Goal: Task Accomplishment & Management: Use online tool/utility

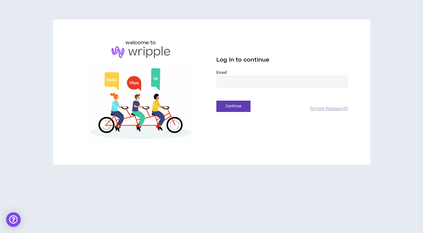
type input "**********"
click at [234, 111] on button "Continue" at bounding box center [233, 105] width 34 height 11
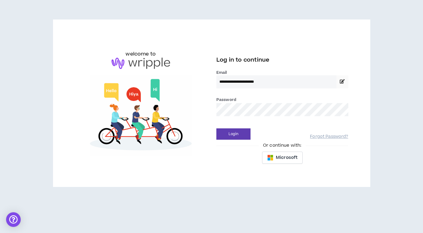
click at [223, 153] on div "Microsoft" at bounding box center [282, 157] width 132 height 12
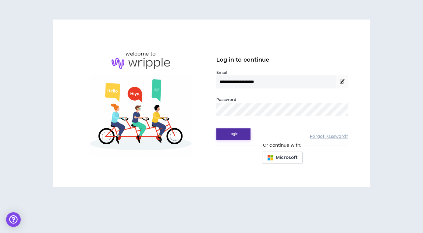
click at [231, 132] on button "Login" at bounding box center [233, 133] width 34 height 11
click at [240, 132] on button "Login" at bounding box center [233, 133] width 34 height 11
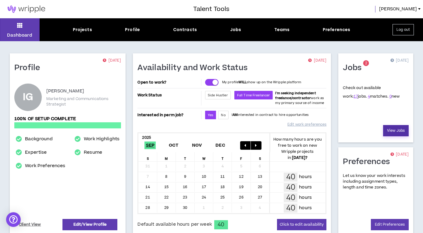
click at [390, 129] on link "View Jobs" at bounding box center [396, 130] width 26 height 11
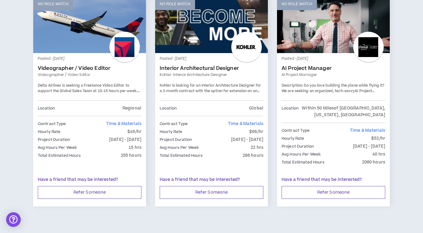
scroll to position [1053, 0]
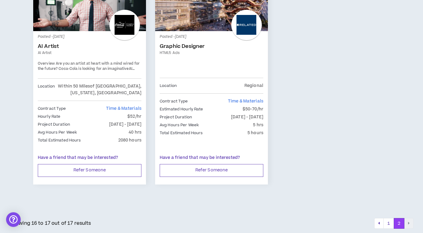
scroll to position [153, 0]
click at [380, 222] on button "pagination" at bounding box center [378, 223] width 9 height 11
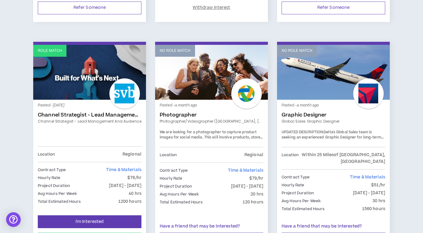
scroll to position [787, 0]
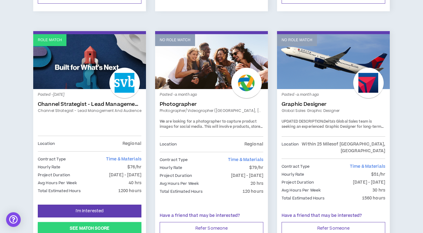
click at [85, 222] on button "See Match Score" at bounding box center [90, 228] width 104 height 13
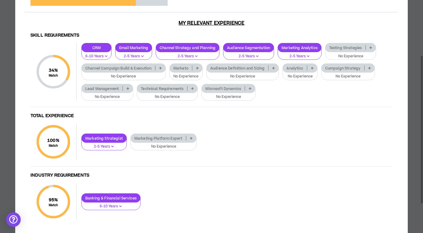
click at [130, 87] on p at bounding box center [128, 88] width 10 height 5
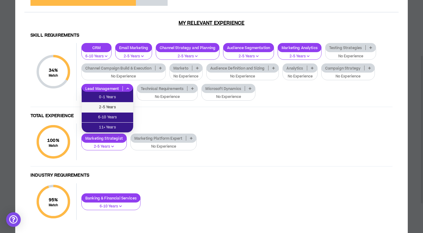
click at [111, 109] on span "2-5 Years" at bounding box center [107, 107] width 44 height 7
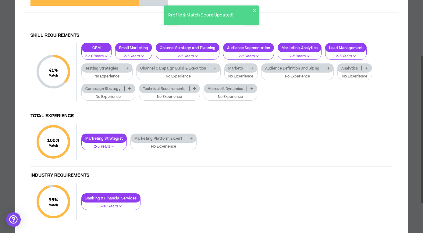
click at [253, 89] on icon at bounding box center [251, 88] width 3 height 3
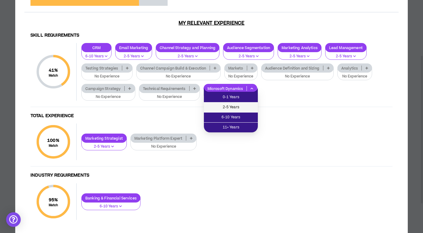
click at [231, 108] on span "2-5 Years" at bounding box center [230, 107] width 47 height 7
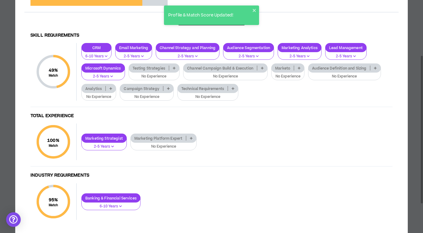
click at [263, 68] on icon at bounding box center [262, 67] width 3 height 3
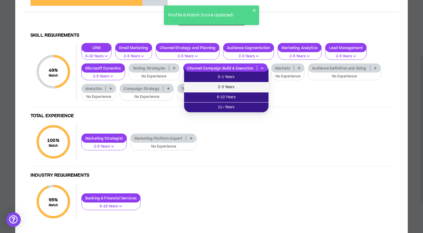
click at [232, 87] on span "2-5 Years" at bounding box center [226, 87] width 77 height 7
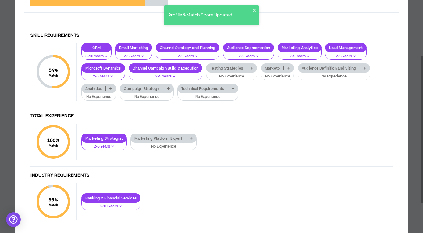
click at [253, 66] on icon at bounding box center [251, 67] width 3 height 3
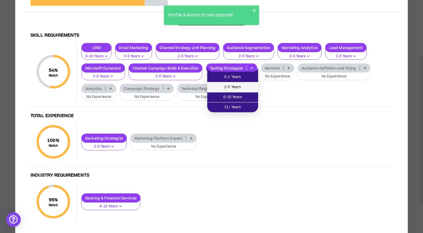
click at [239, 90] on span "2-5 Years" at bounding box center [233, 87] width 44 height 7
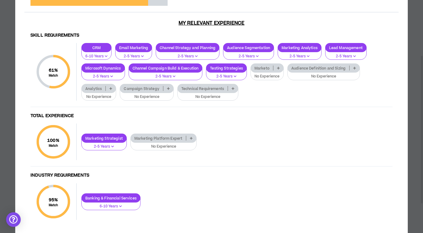
click at [280, 68] on icon at bounding box center [278, 67] width 3 height 3
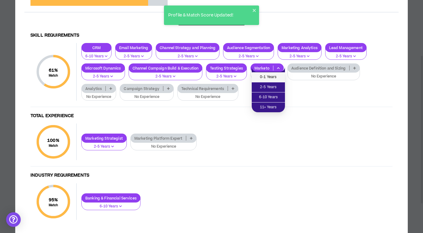
click at [272, 77] on span "0-1 Years" at bounding box center [268, 77] width 26 height 7
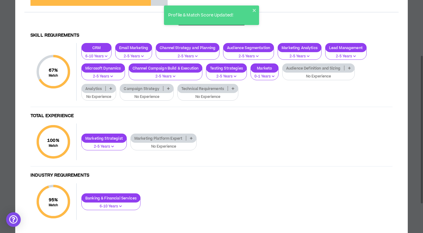
click at [349, 68] on icon at bounding box center [349, 67] width 3 height 3
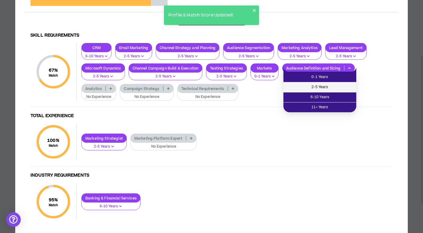
click at [319, 87] on span "2-5 Years" at bounding box center [319, 87] width 65 height 7
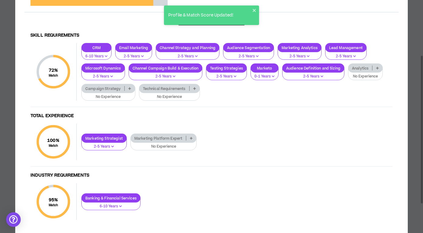
click at [128, 88] on icon at bounding box center [129, 88] width 3 height 3
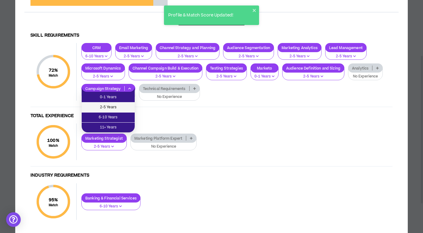
click at [116, 106] on span "2-5 Years" at bounding box center [108, 107] width 46 height 7
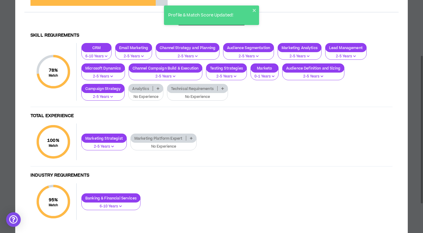
click at [157, 89] on icon at bounding box center [158, 88] width 3 height 3
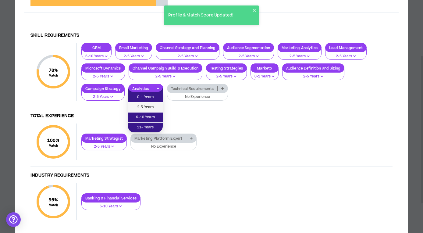
click at [150, 108] on span "2-5 Years" at bounding box center [145, 107] width 27 height 7
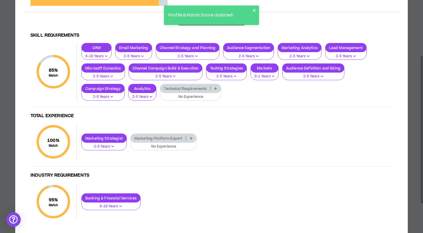
click at [217, 89] on icon at bounding box center [215, 88] width 3 height 3
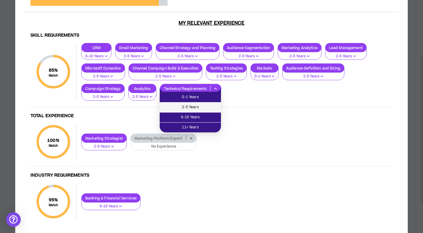
click at [191, 104] on span "2-5 Years" at bounding box center [190, 107] width 54 height 7
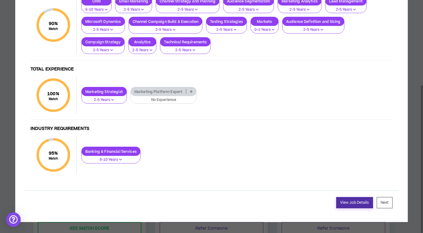
click at [350, 206] on link "View Job Details" at bounding box center [354, 202] width 37 height 11
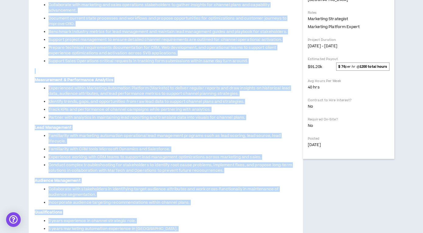
scroll to position [158, 0]
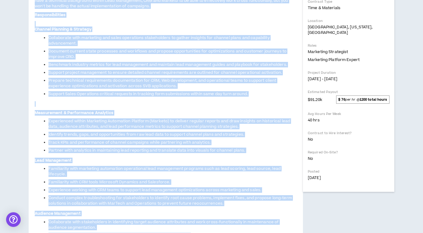
drag, startPoint x: 175, startPoint y: 149, endPoint x: 36, endPoint y: 53, distance: 168.8
click at [36, 53] on div "Project: Channel Strategist - Lead Management and Audience Overview Silicon Val…" at bounding box center [166, 122] width 262 height 422
copy div "Project: Channel Strategist - Lead Management and Audience Overview Silicon Val…"
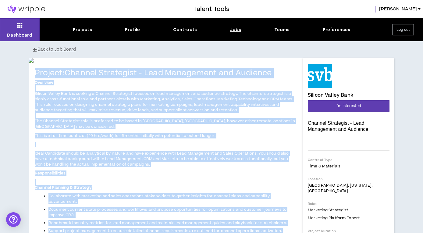
scroll to position [0, 0]
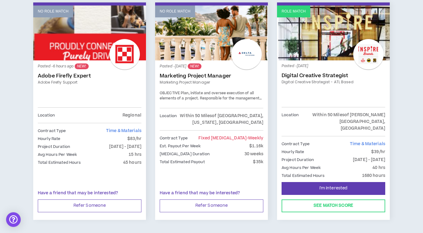
scroll to position [112, 0]
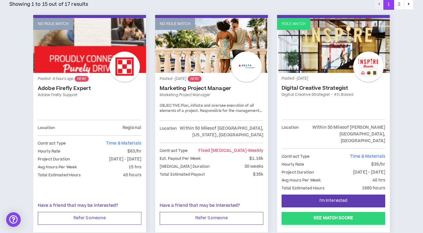
click at [332, 212] on button "See Match Score" at bounding box center [333, 218] width 104 height 13
